Goal: Book appointment/travel/reservation

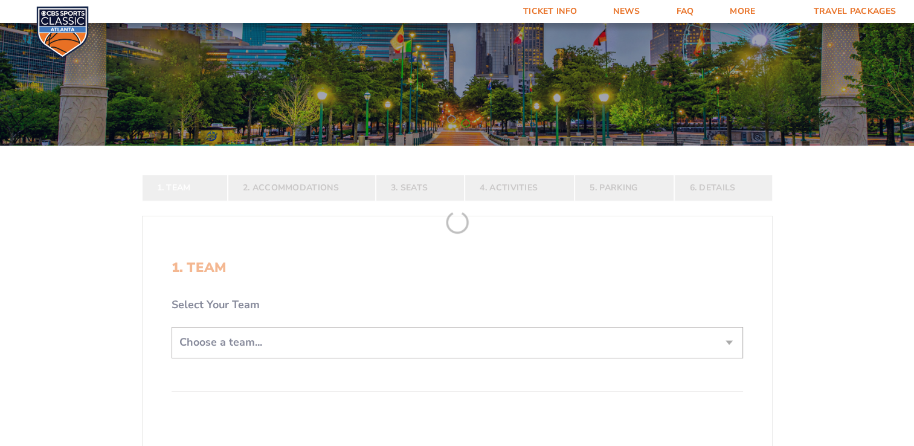
scroll to position [103, 0]
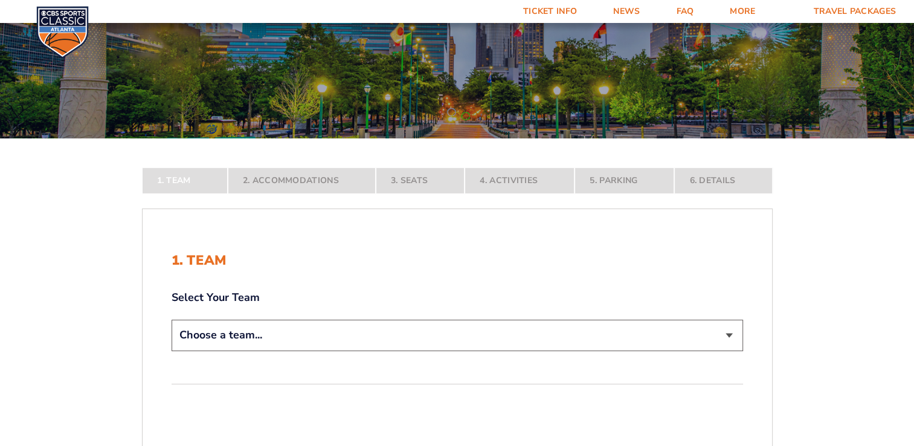
click at [735, 334] on select "Choose a team... [US_STATE] Wildcats [US_STATE] State Buckeyes [US_STATE] Tar H…" at bounding box center [456, 334] width 571 height 31
select select "12956"
click at [171, 350] on select "Choose a team... [US_STATE] Wildcats [US_STATE] State Buckeyes [US_STATE] Tar H…" at bounding box center [456, 334] width 571 height 31
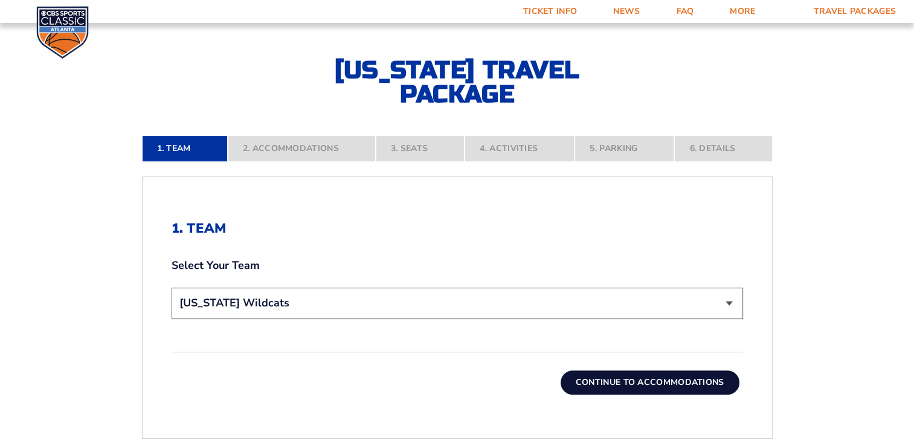
scroll to position [220, 0]
click at [614, 378] on button "Continue To Accommodations" at bounding box center [649, 382] width 179 height 24
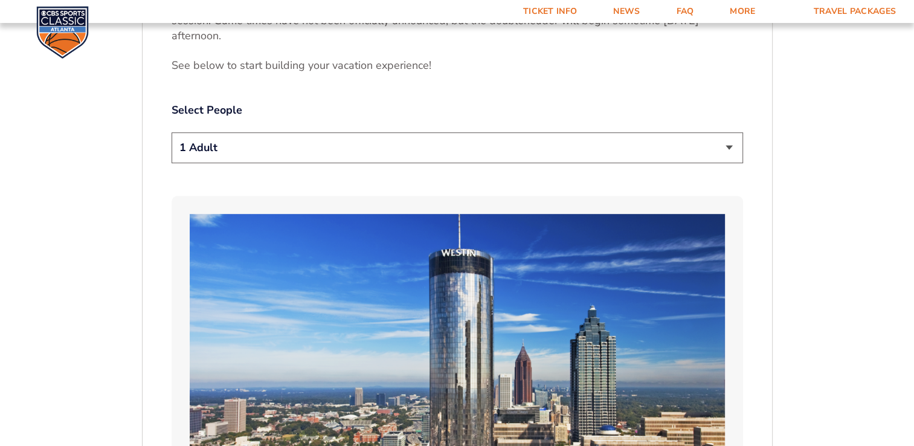
scroll to position [645, 0]
click at [728, 132] on select "1 Adult 2 Adults 3 Adults 4 Adults 2 Adults + 1 Child 2 Adults + 2 Children 2 A…" at bounding box center [456, 147] width 571 height 31
select select "2 Adults"
click at [171, 132] on select "1 Adult 2 Adults 3 Adults 4 Adults 2 Adults + 1 Child 2 Adults + 2 Children 2 A…" at bounding box center [456, 147] width 571 height 31
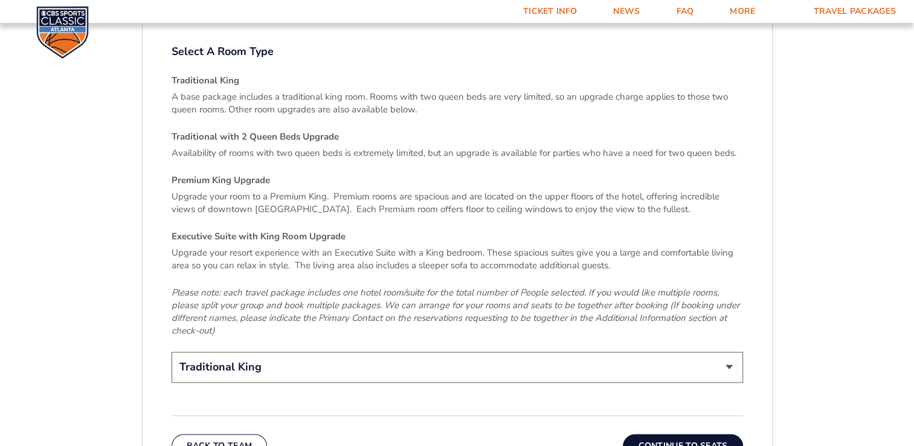
scroll to position [1749, 0]
click at [703, 434] on button "Continue To Seats" at bounding box center [683, 446] width 120 height 24
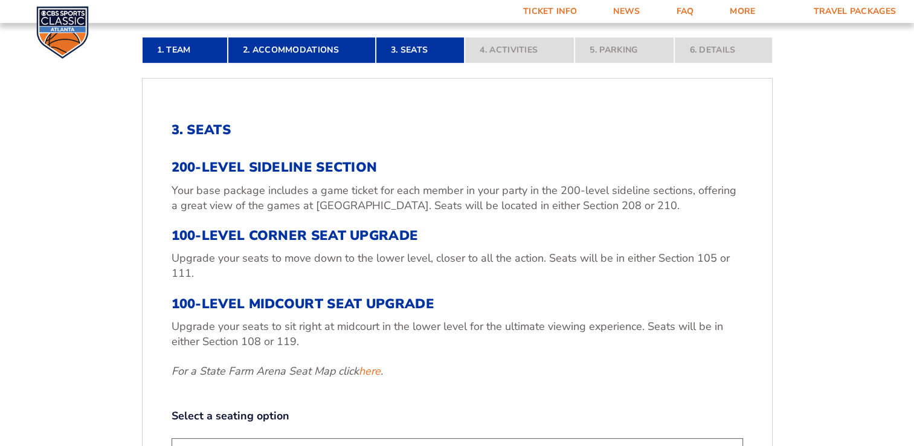
scroll to position [318, 0]
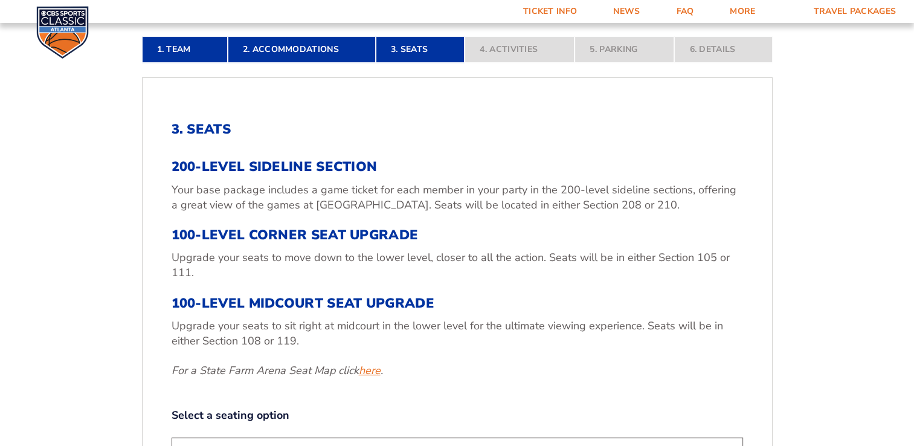
click at [370, 370] on link "here" at bounding box center [370, 370] width 22 height 15
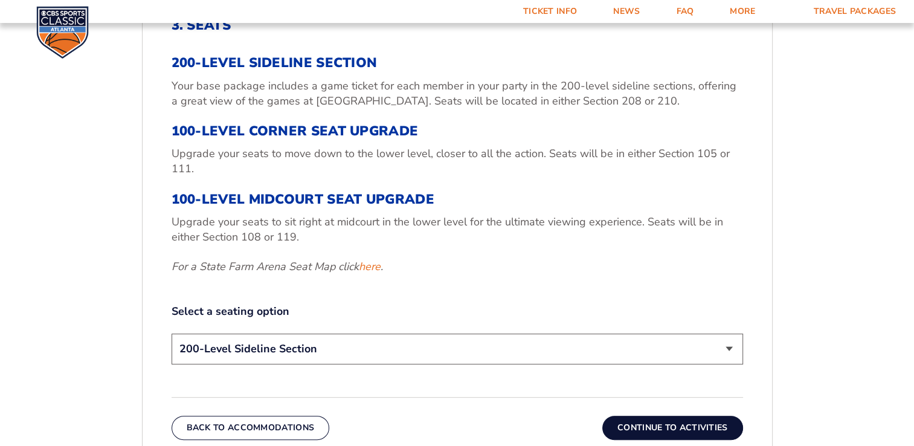
scroll to position [442, 0]
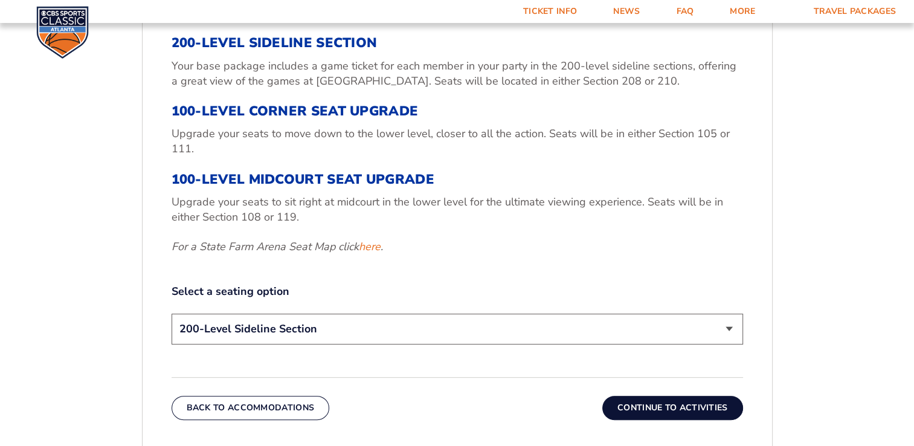
click at [726, 337] on select "200-Level Sideline Section 100-Level Corner Seat Upgrade (+$120 per person) 100…" at bounding box center [456, 328] width 571 height 31
select select "100-Level Corner Seat Upgrade"
click at [171, 313] on select "200-Level Sideline Section 100-Level Corner Seat Upgrade (+$120 per person) 100…" at bounding box center [456, 328] width 571 height 31
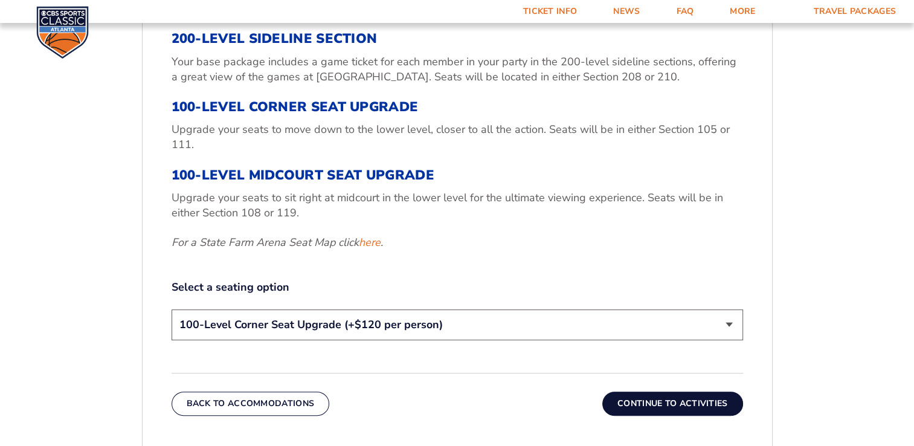
scroll to position [447, 0]
click at [729, 325] on select "200-Level Sideline Section 100-Level Corner Seat Upgrade (+$120 per person) 100…" at bounding box center [456, 324] width 571 height 31
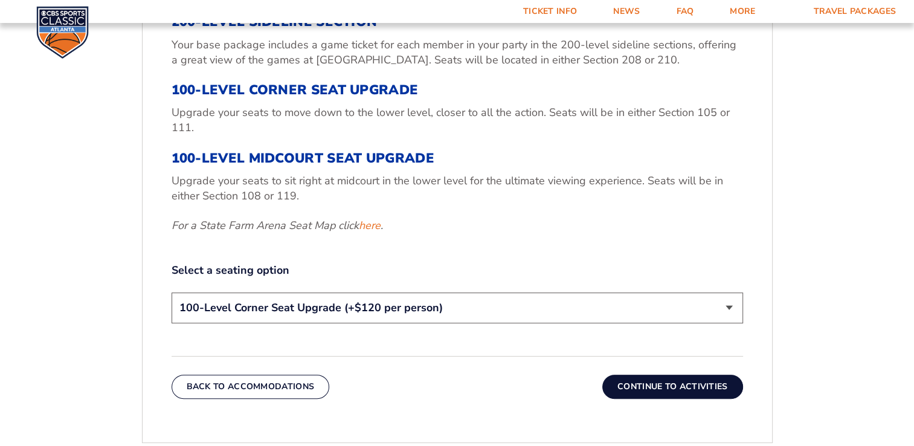
scroll to position [463, 0]
click at [730, 308] on select "200-Level Sideline Section 100-Level Corner Seat Upgrade (+$120 per person) 100…" at bounding box center [456, 308] width 571 height 31
